Goal: Contribute content: Add original content to the website for others to see

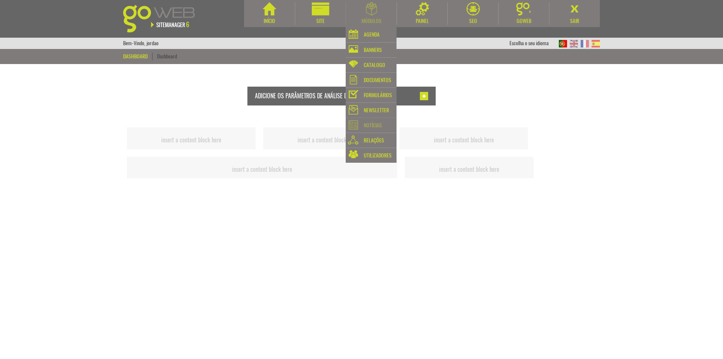
click at [375, 125] on div "Notícias" at bounding box center [373, 125] width 18 height 11
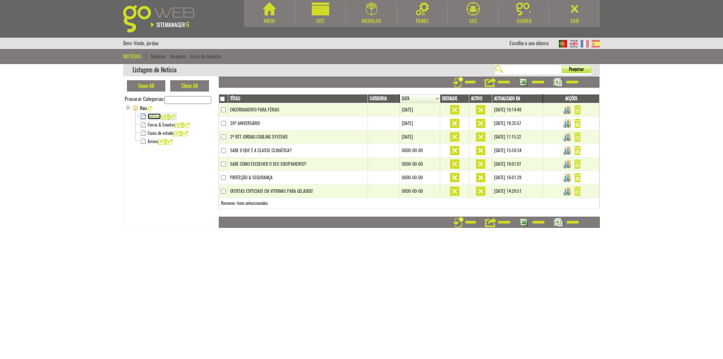
click at [154, 117] on link "Notícias" at bounding box center [154, 116] width 13 height 6
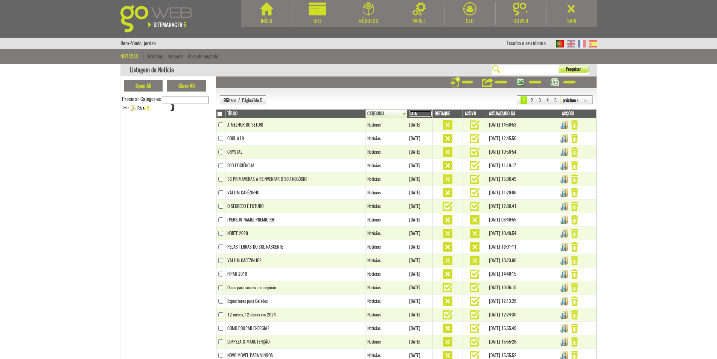
click at [409, 113] on link "Data" at bounding box center [420, 114] width 23 height 6
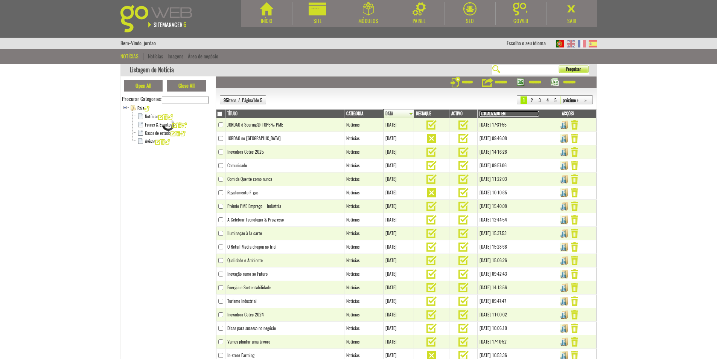
click at [514, 114] on link "Actualizado em" at bounding box center [509, 114] width 59 height 6
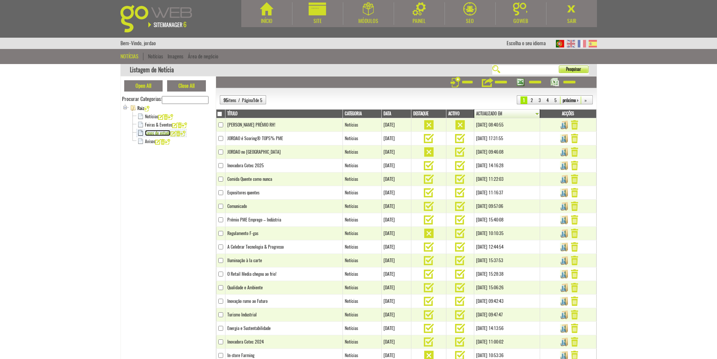
click at [152, 132] on link "Casos de estudo" at bounding box center [158, 133] width 26 height 6
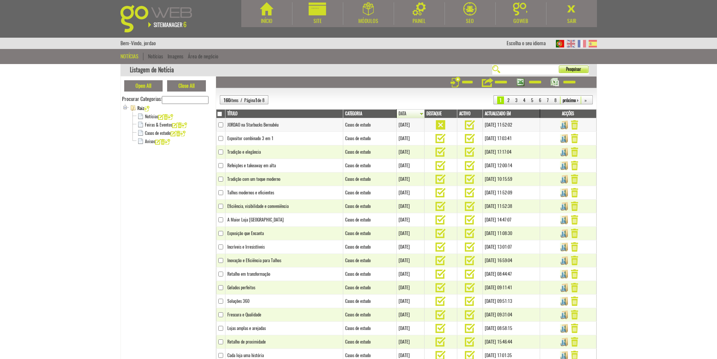
click at [311, 126] on td "JORDAO na Starbucks Bernabéu" at bounding box center [284, 125] width 118 height 14
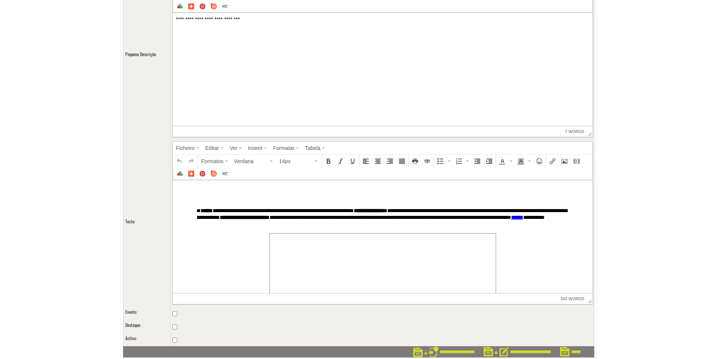
scroll to position [316, 0]
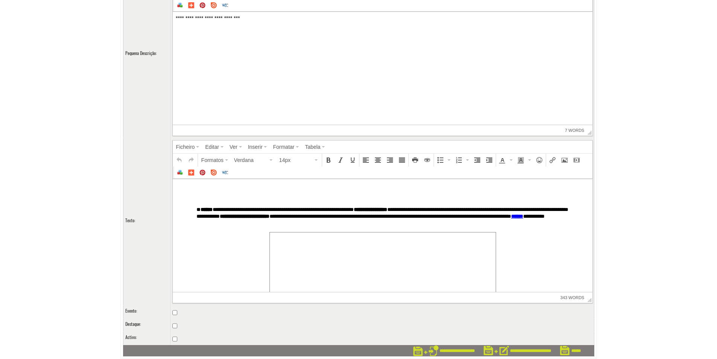
click at [221, 328] on td at bounding box center [382, 324] width 424 height 13
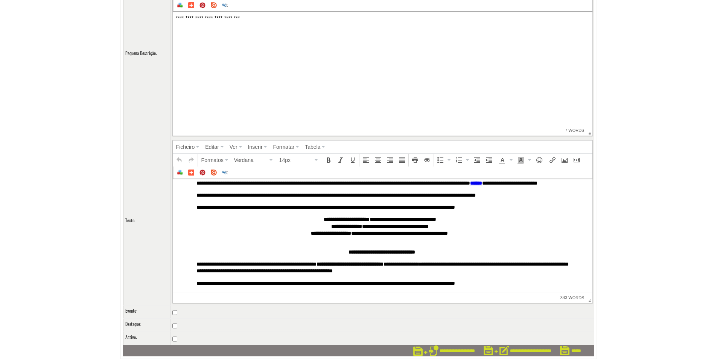
scroll to position [329, 0]
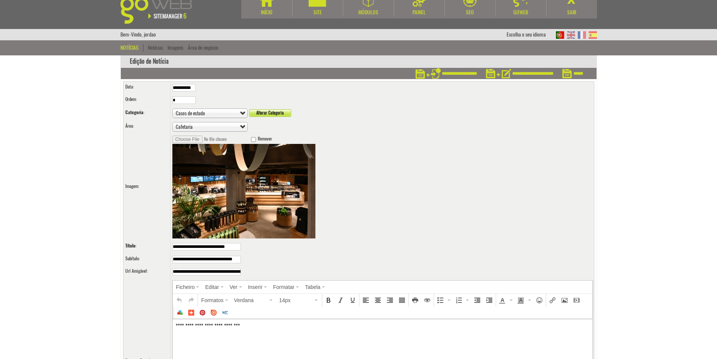
scroll to position [0, 0]
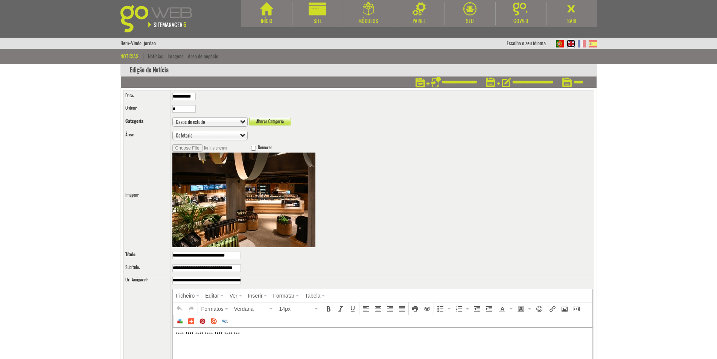
click at [571, 41] on img at bounding box center [571, 44] width 8 height 8
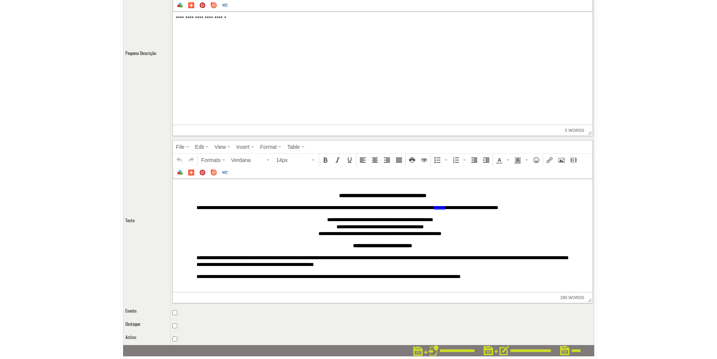
scroll to position [284, 0]
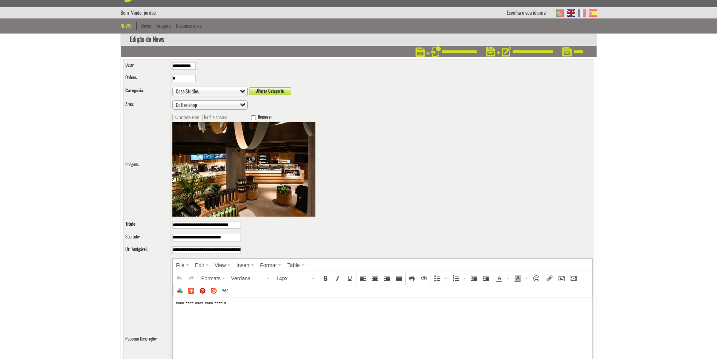
scroll to position [15, 0]
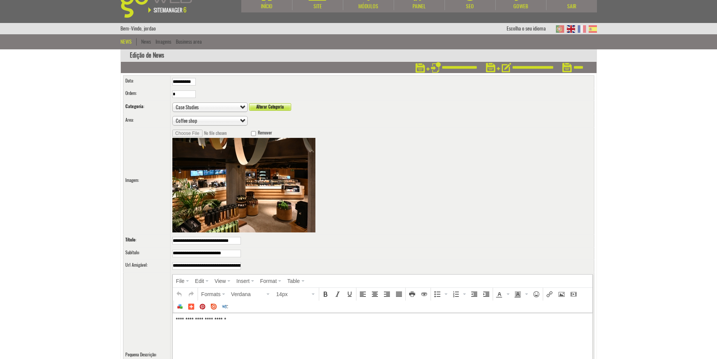
click at [658, 60] on body "Início Site Módulos Agenda" at bounding box center [358, 164] width 717 height 359
click at [559, 27] on img at bounding box center [560, 29] width 8 height 8
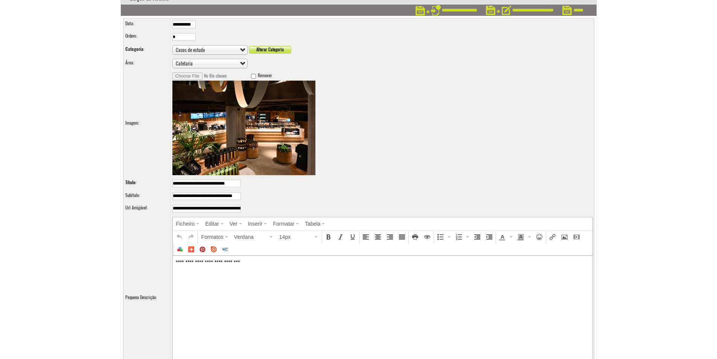
scroll to position [75, 0]
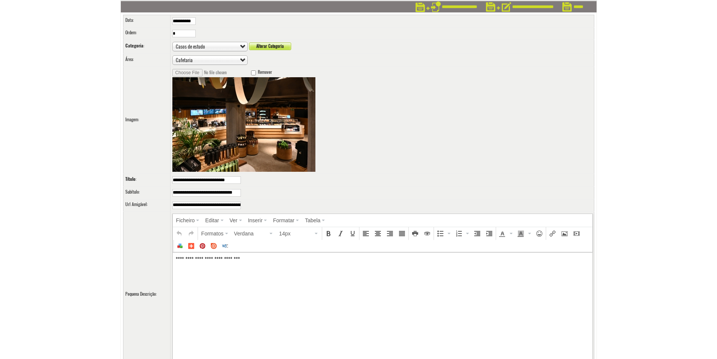
click at [233, 192] on input "**********" at bounding box center [206, 193] width 69 height 8
type input "**********"
click at [265, 265] on html "**********" at bounding box center [382, 258] width 420 height 13
drag, startPoint x: 317, startPoint y: 270, endPoint x: 342, endPoint y: 261, distance: 26.4
click at [318, 265] on html "**********" at bounding box center [382, 258] width 420 height 13
